Goal: Check status: Check status

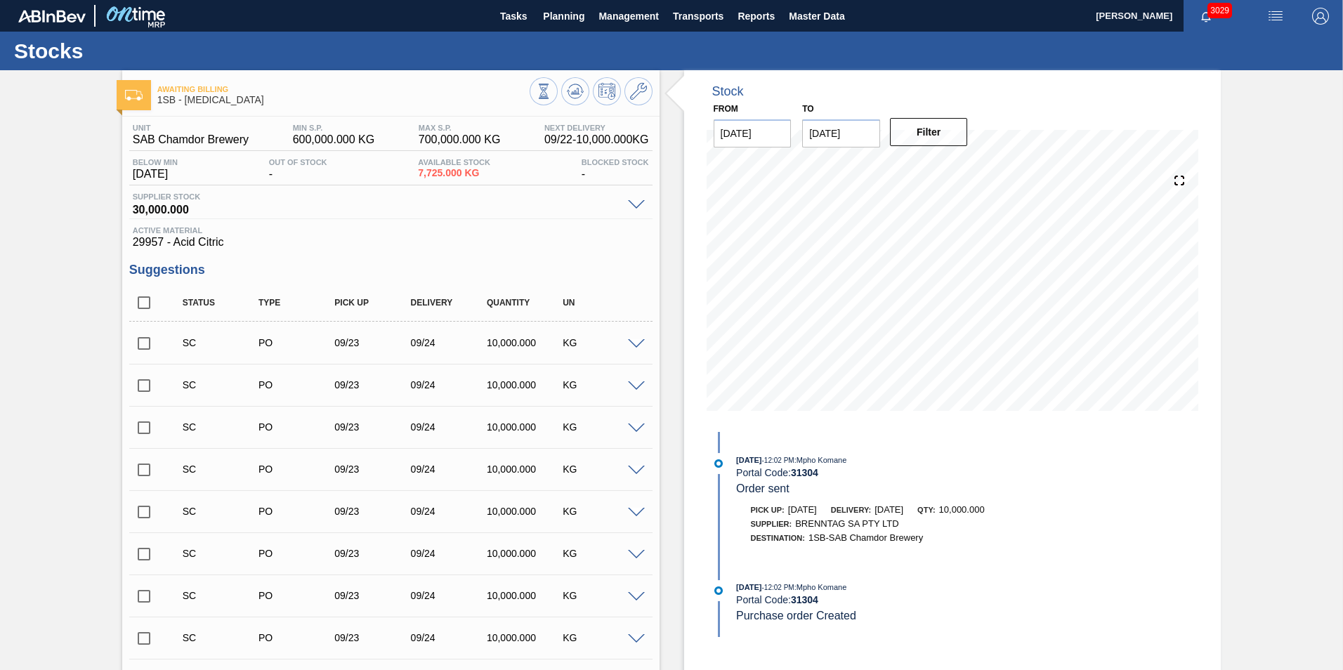
scroll to position [2802, 0]
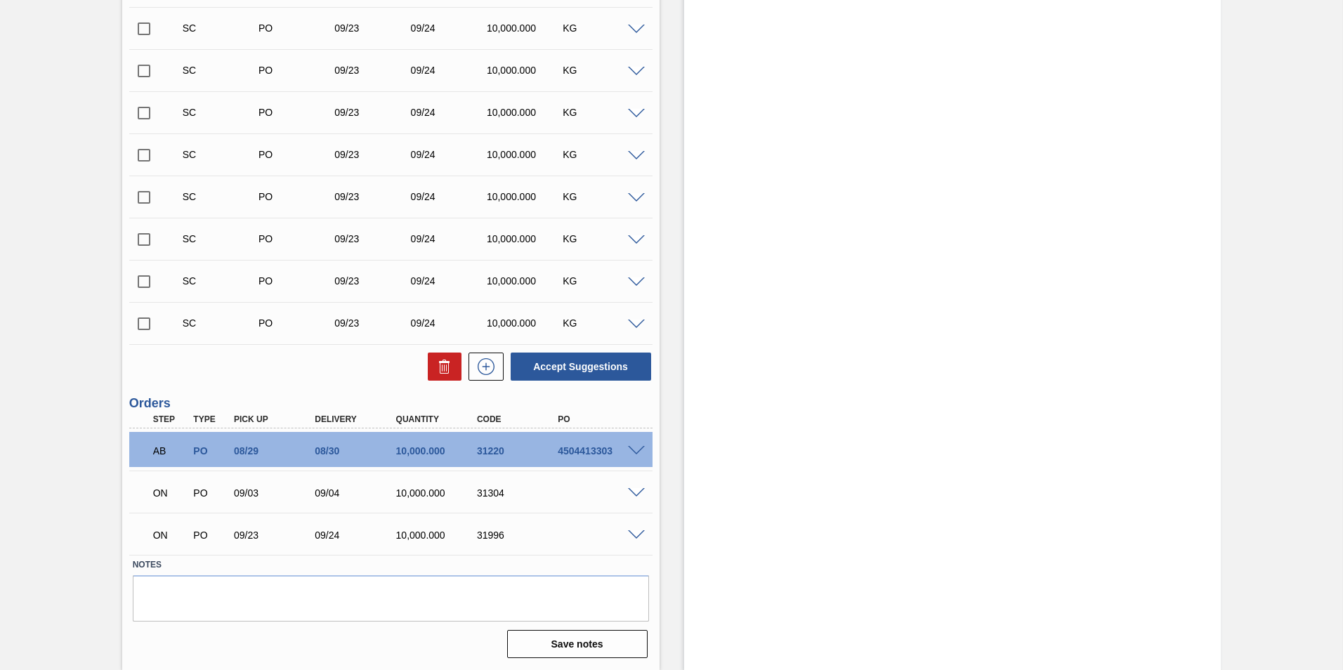
click at [638, 536] on span at bounding box center [636, 535] width 17 height 11
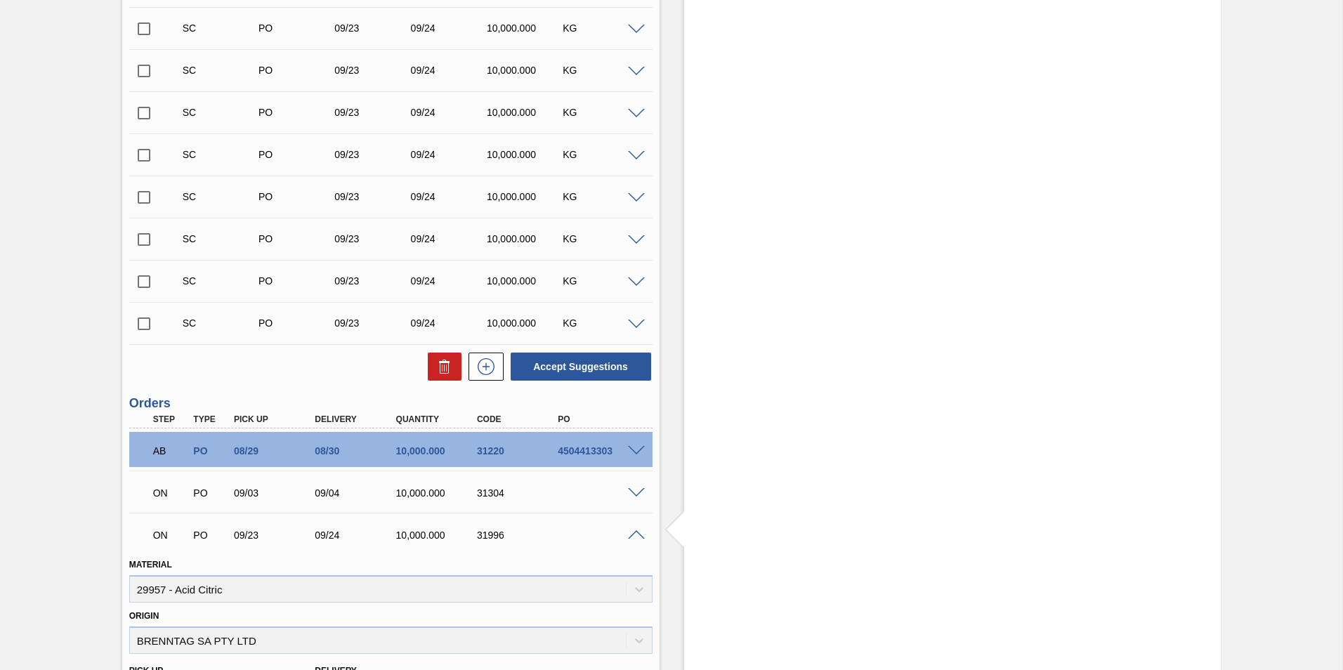
click at [639, 485] on div "ON PO 09/03 09/04 10,000.000 31304" at bounding box center [390, 491] width 523 height 35
click at [636, 492] on span at bounding box center [636, 493] width 17 height 11
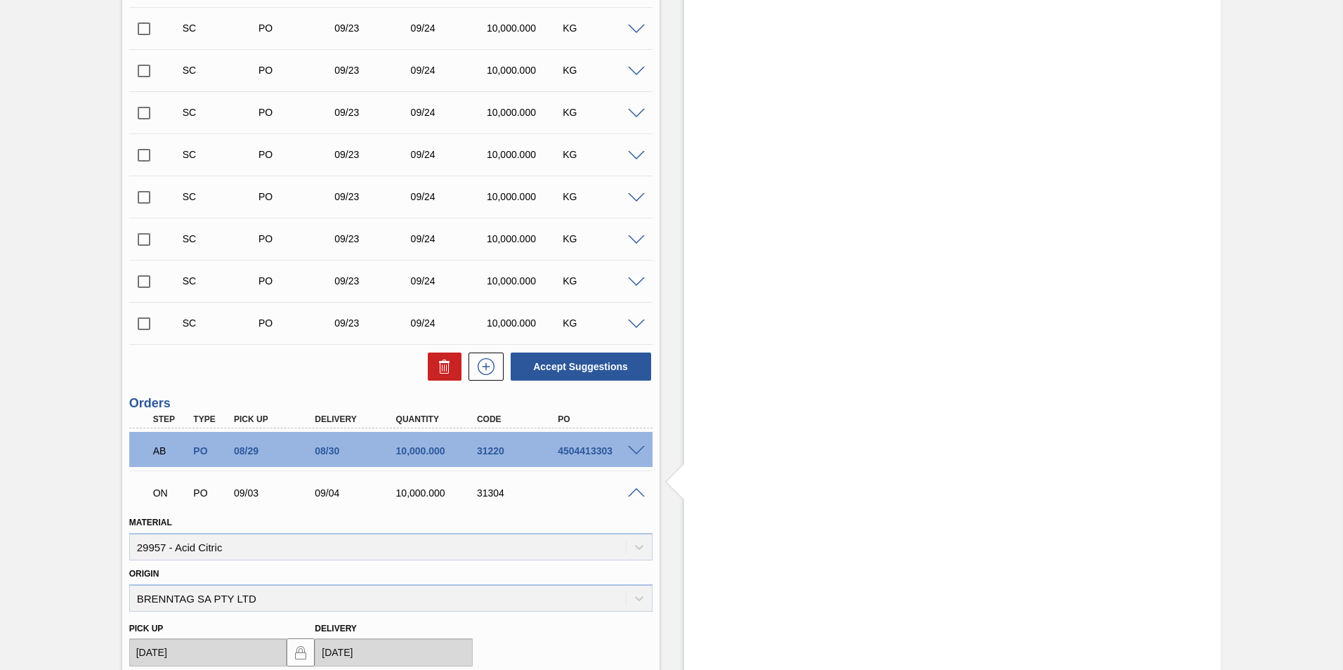
click at [628, 495] on span at bounding box center [636, 493] width 17 height 11
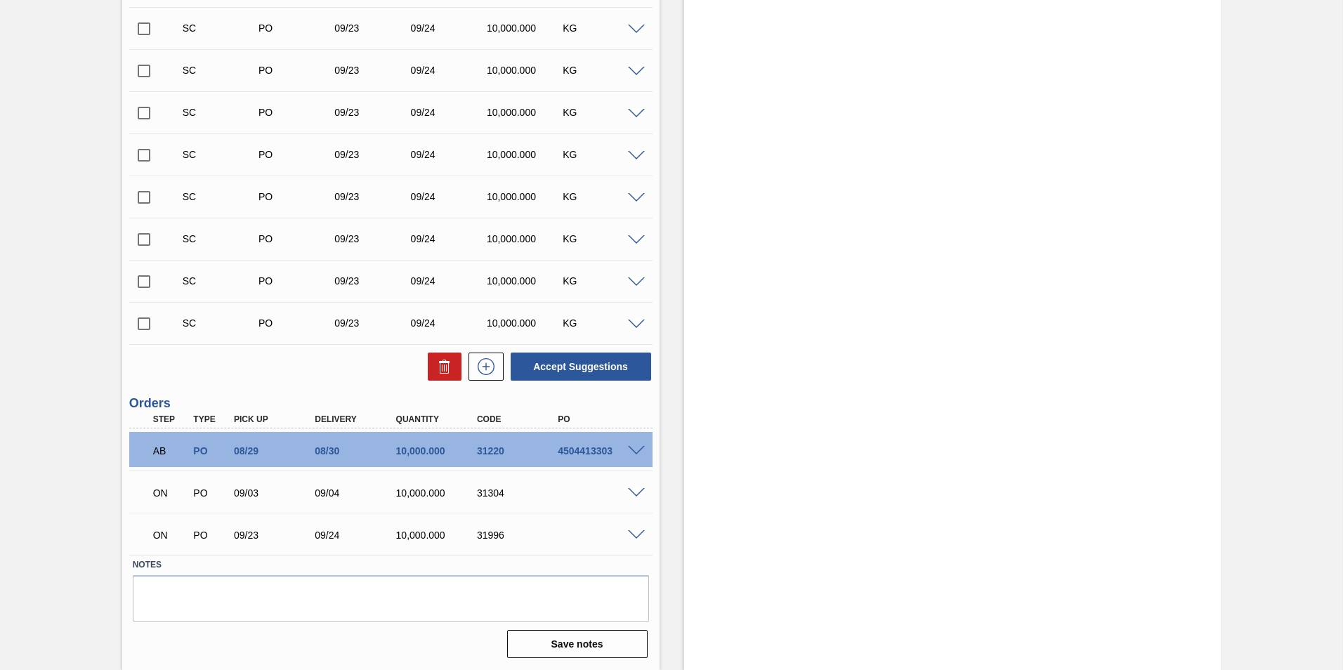
click at [644, 497] on div at bounding box center [639, 492] width 28 height 11
click at [639, 490] on span at bounding box center [636, 493] width 17 height 11
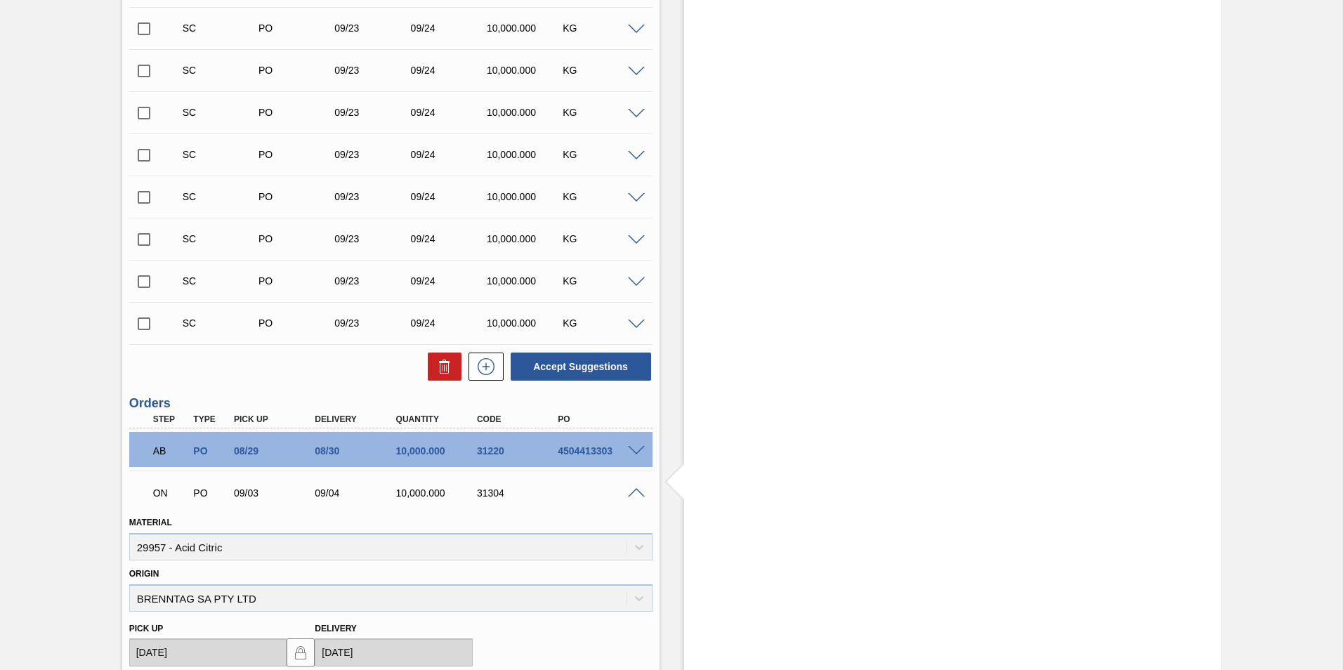
click at [632, 487] on div at bounding box center [639, 492] width 28 height 11
click at [641, 490] on span at bounding box center [636, 493] width 17 height 11
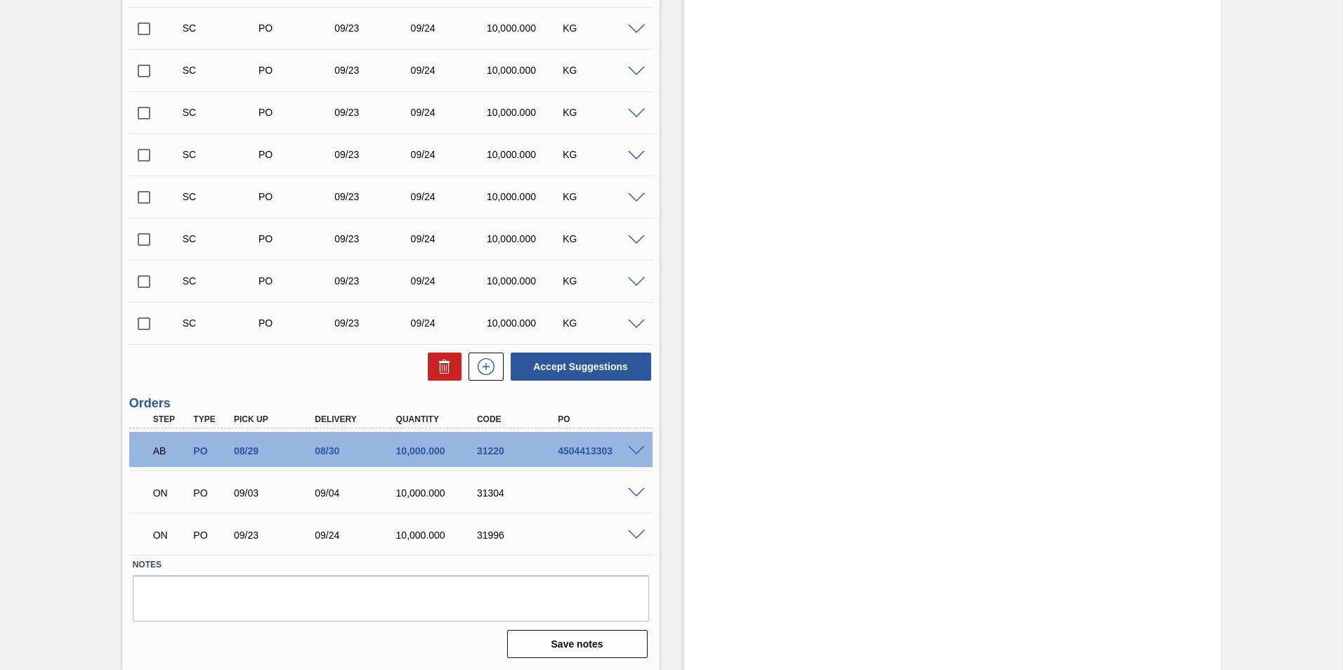
click at [630, 542] on div "ON PO 09/23 09/24 10,000.000 31996" at bounding box center [390, 533] width 523 height 35
click at [637, 535] on span at bounding box center [636, 535] width 17 height 11
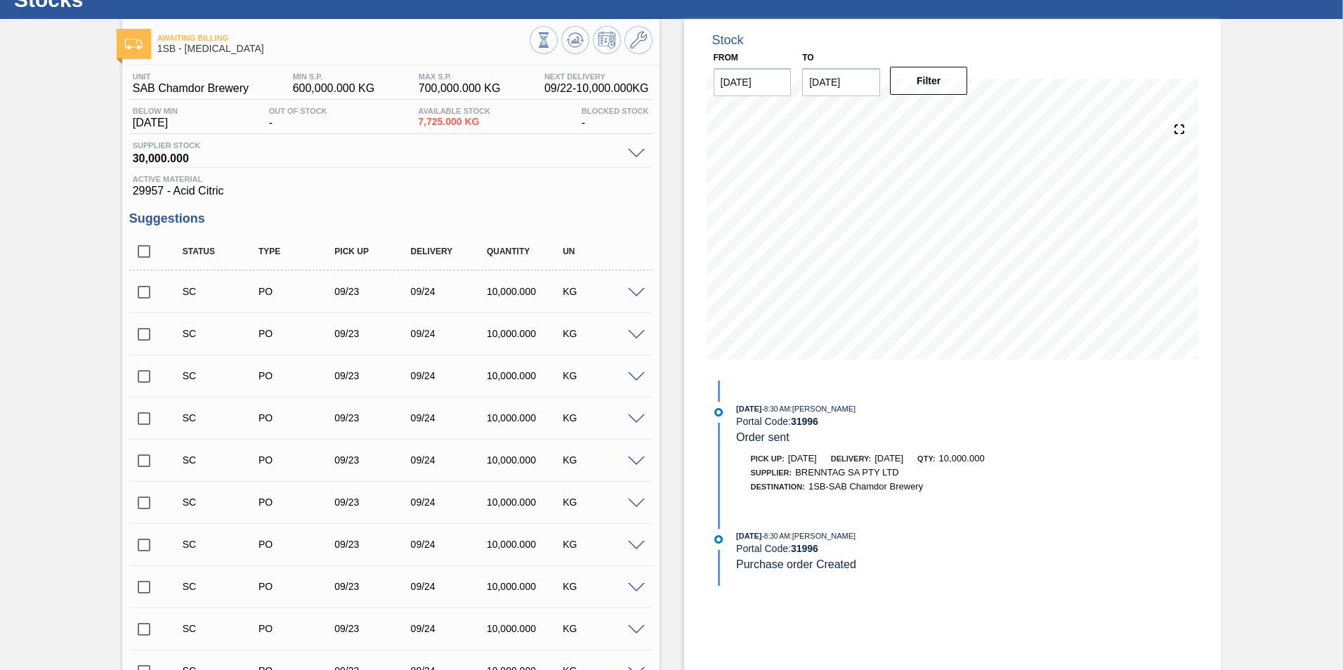
scroll to position [0, 0]
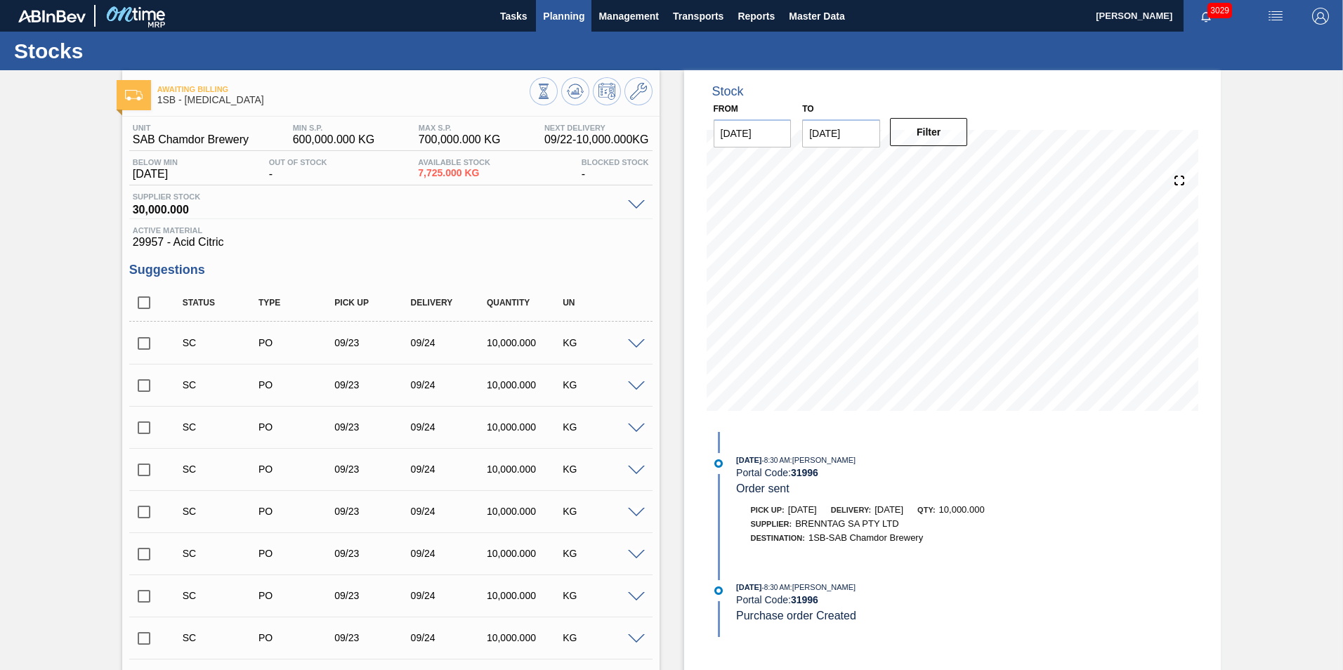
click at [544, 13] on span "Planning" at bounding box center [563, 16] width 41 height 17
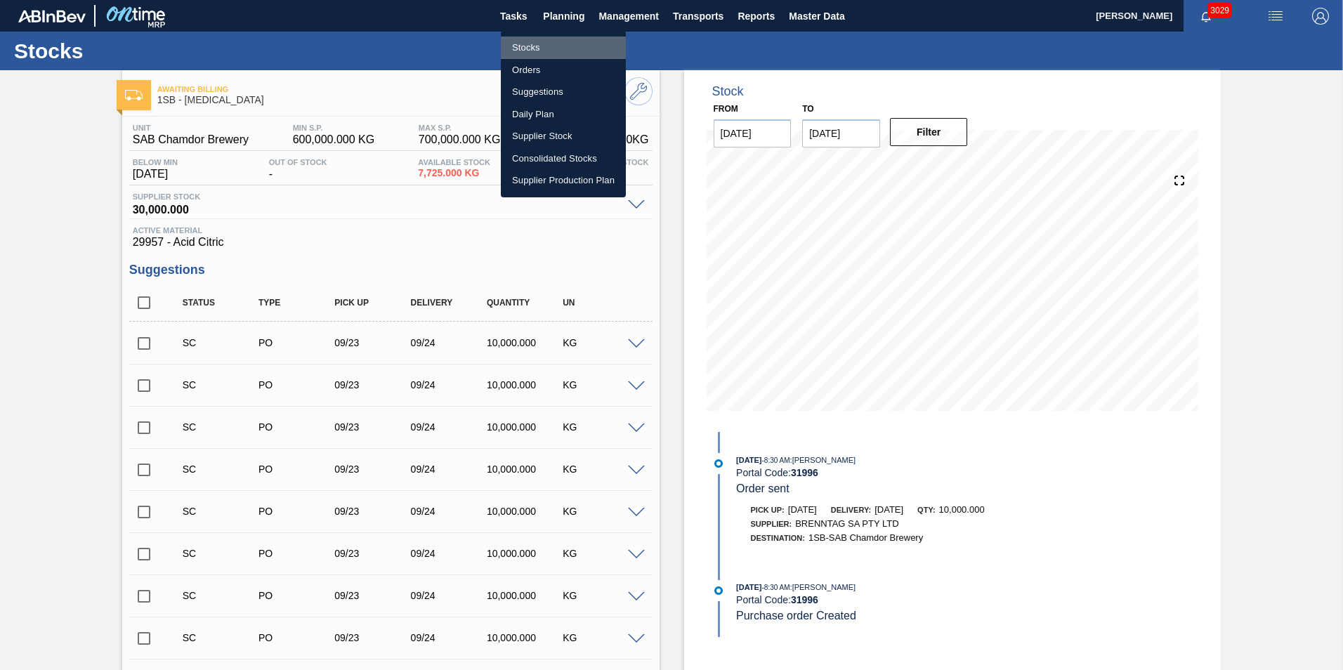
click at [533, 48] on li "Stocks" at bounding box center [563, 48] width 125 height 22
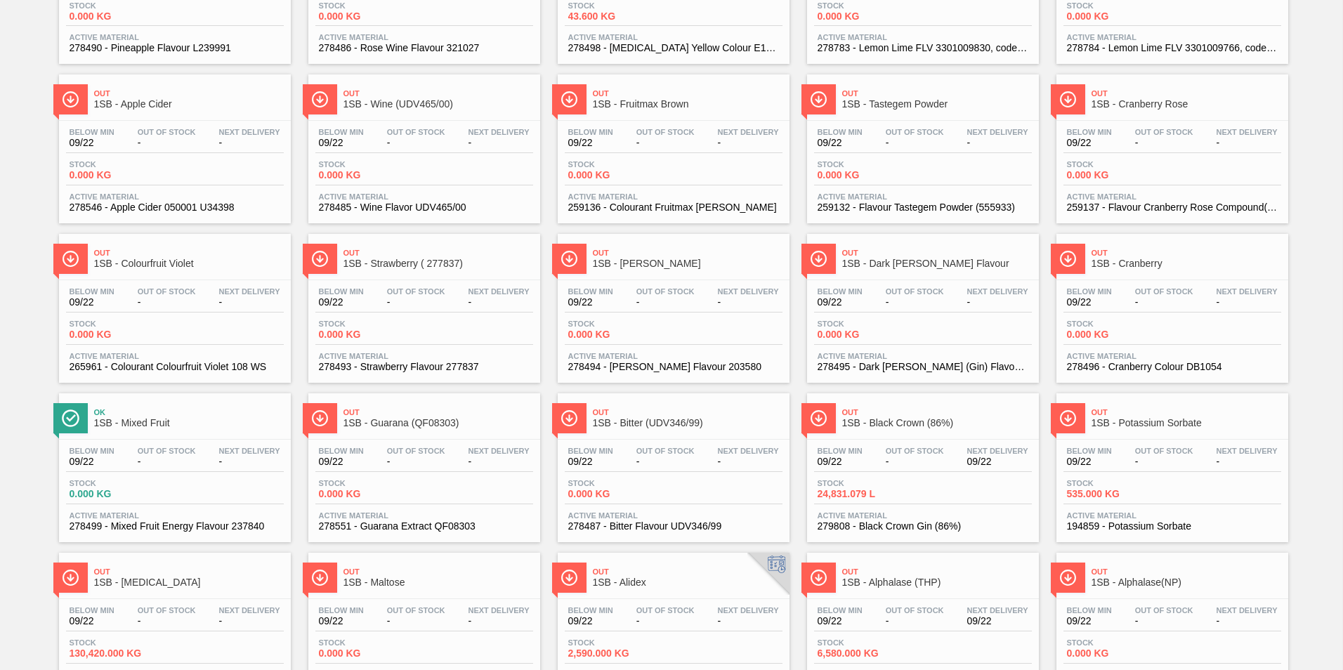
scroll to position [1063, 0]
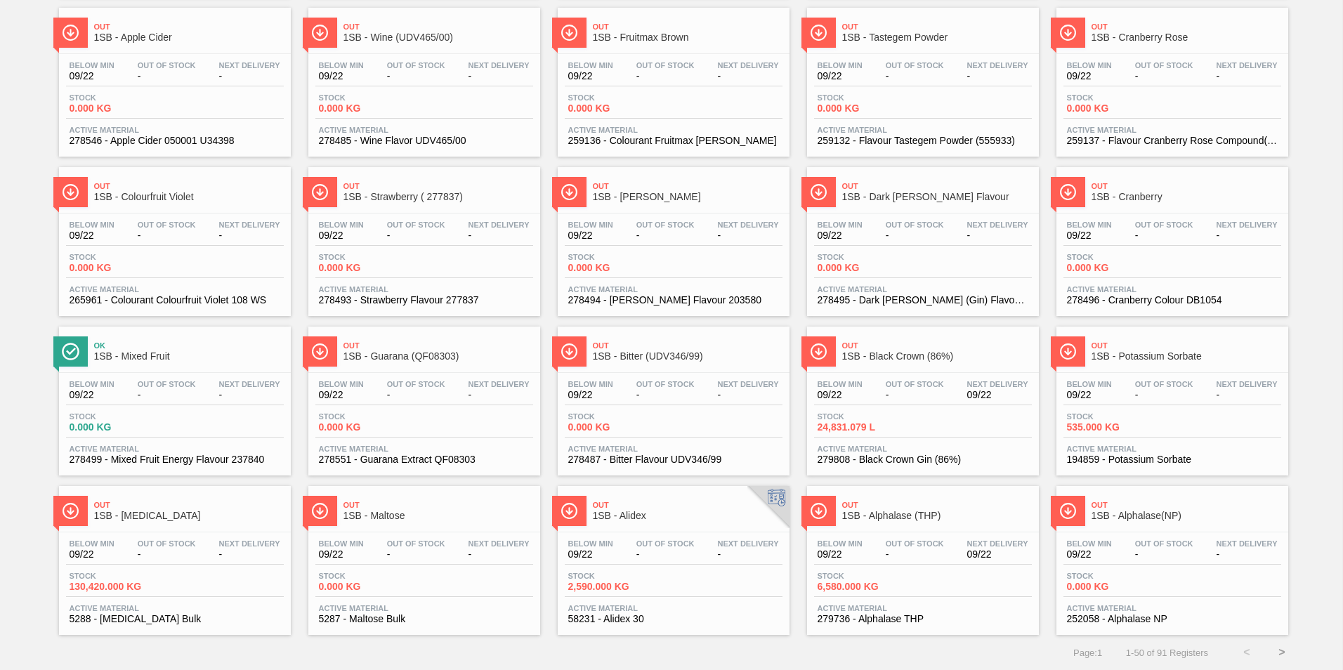
click at [1283, 651] on button ">" at bounding box center [1282, 652] width 35 height 35
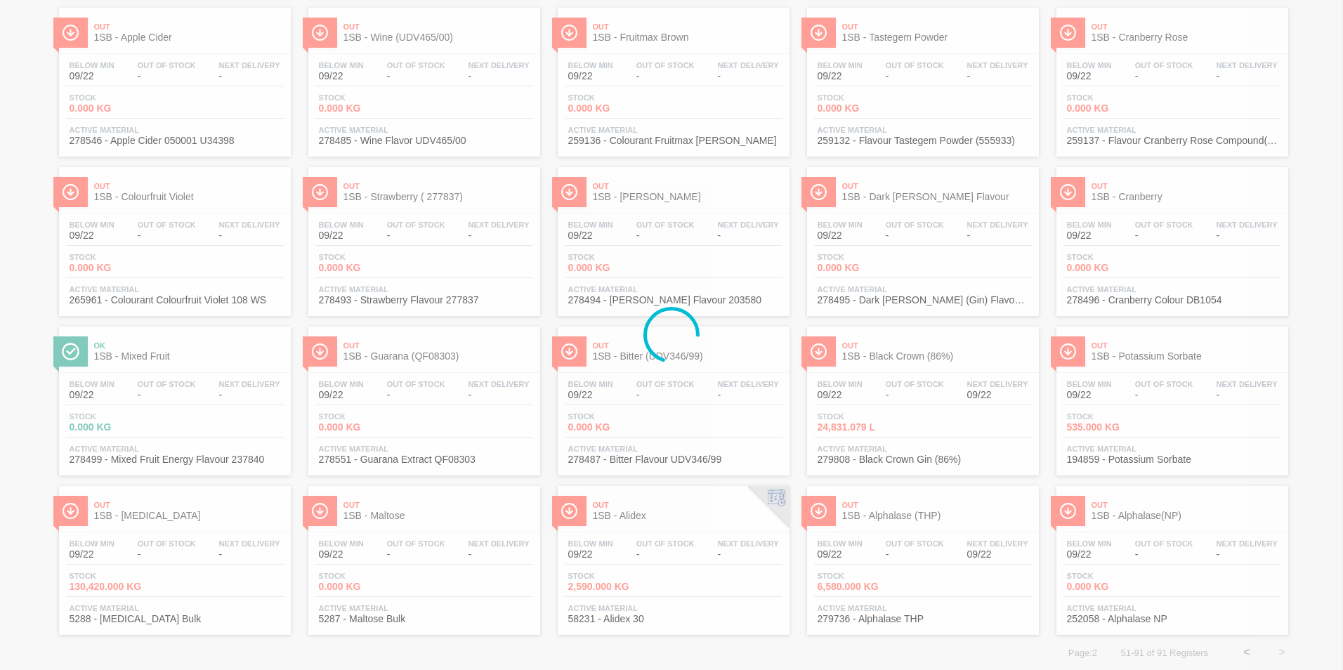
scroll to position [0, 0]
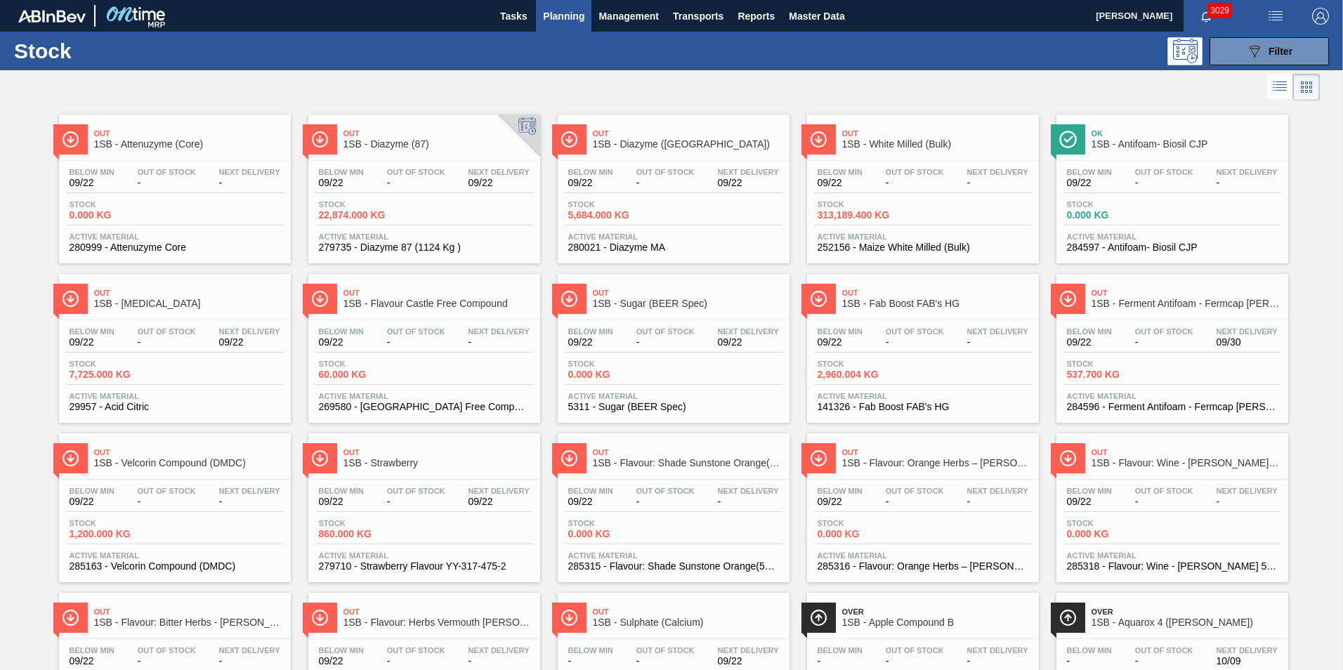
click at [913, 155] on div "Out 1SB - White Milled (Bulk) Below Min 09/22 Out Of Stock - Next Delivery - St…" at bounding box center [923, 189] width 232 height 149
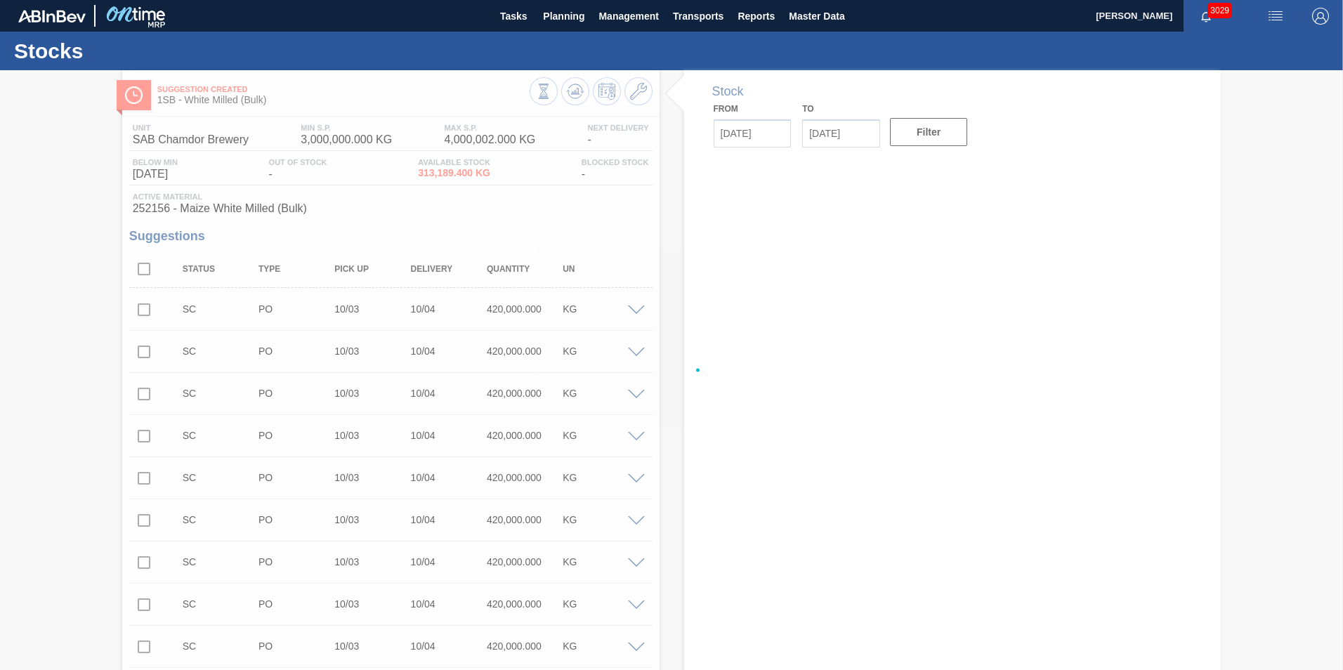
type input "[DATE]"
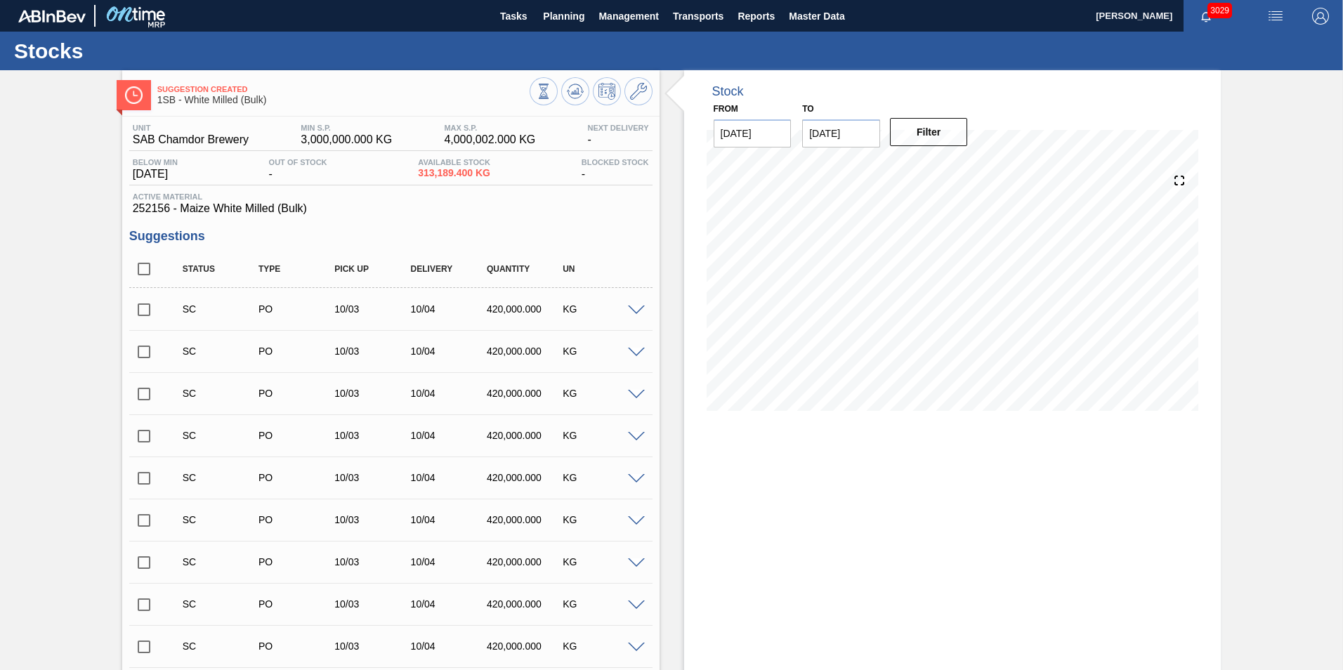
click at [145, 308] on input "checkbox" at bounding box center [144, 310] width 30 height 30
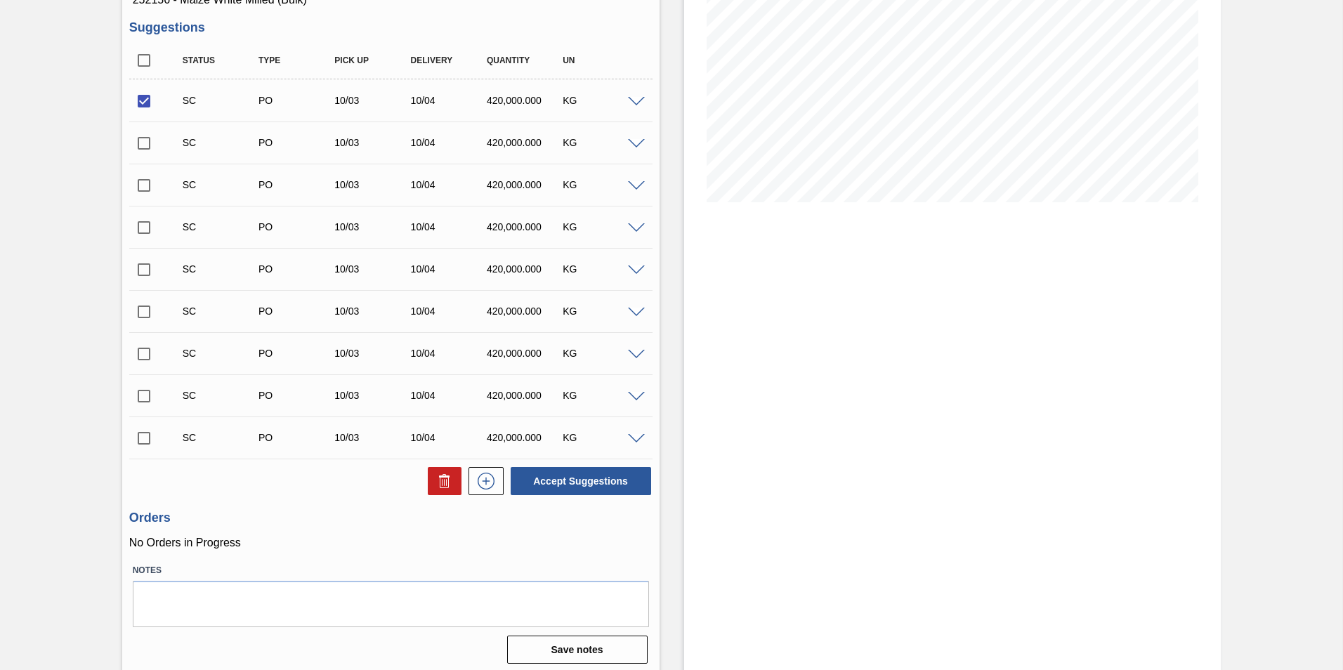
scroll to position [214, 0]
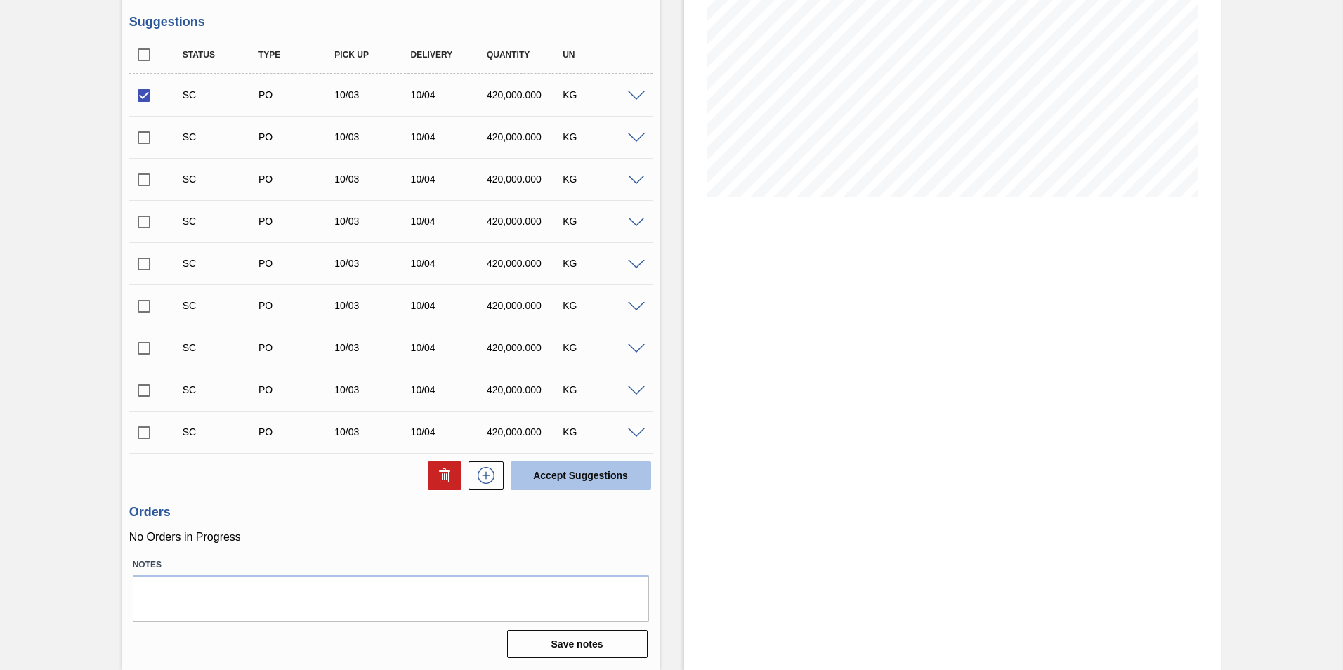
click at [612, 475] on button "Accept Suggestions" at bounding box center [581, 476] width 141 height 28
checkbox input "false"
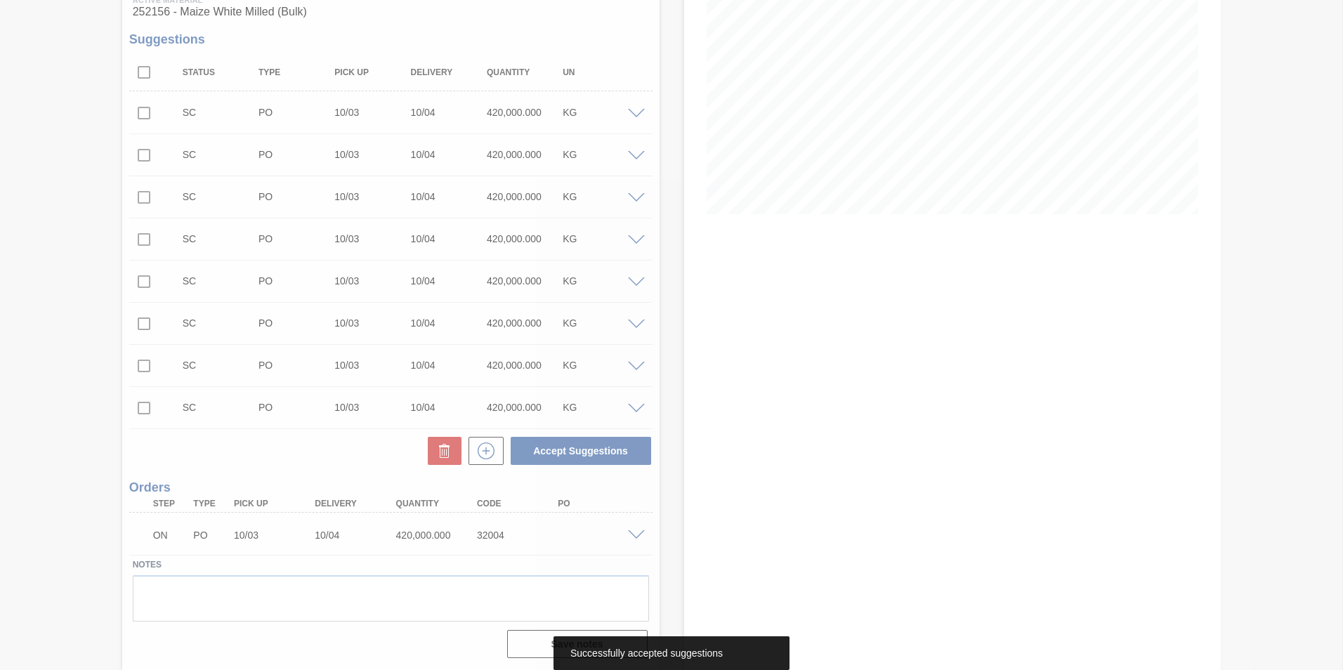
scroll to position [197, 0]
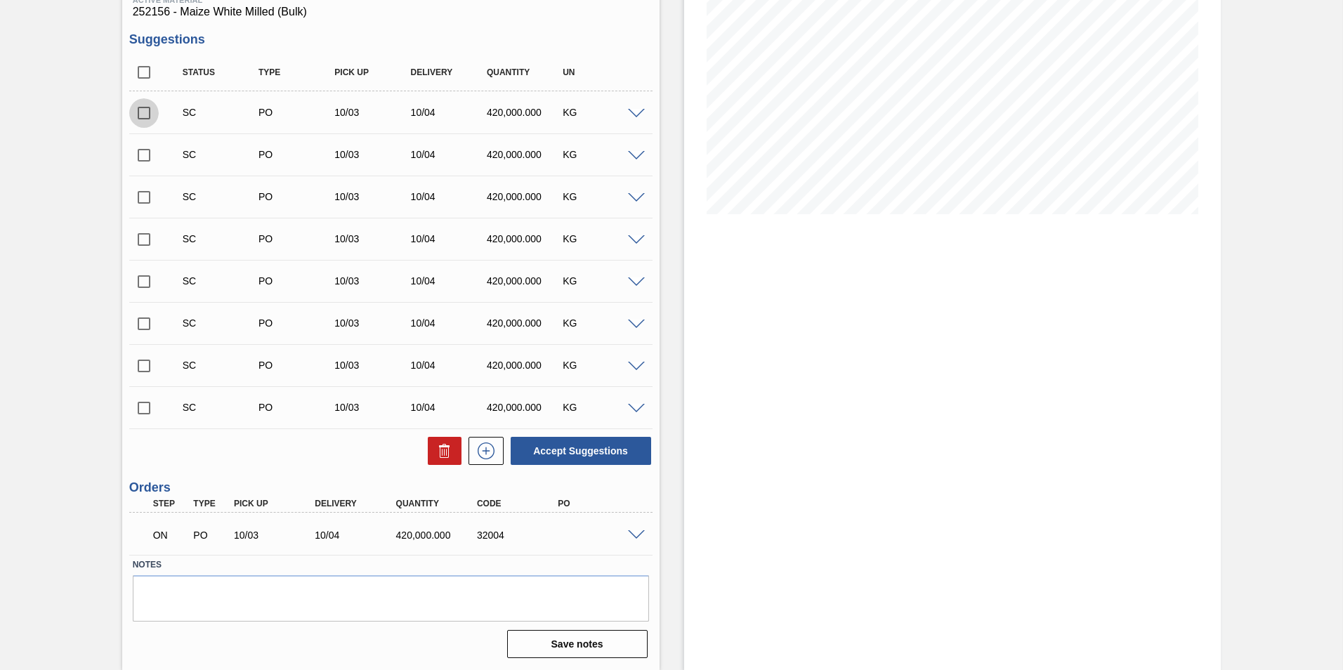
click at [145, 108] on input "checkbox" at bounding box center [144, 113] width 30 height 30
click at [596, 445] on button "Accept Suggestions" at bounding box center [581, 451] width 141 height 28
checkbox input "false"
